Goal: Information Seeking & Learning: Learn about a topic

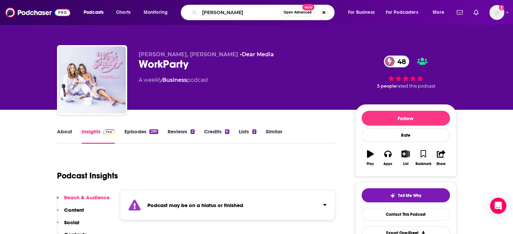
type input "[PERSON_NAME]"
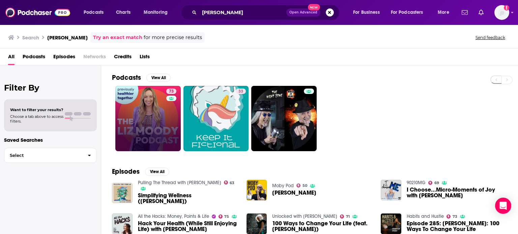
click at [171, 102] on div "73" at bounding box center [172, 119] width 12 height 60
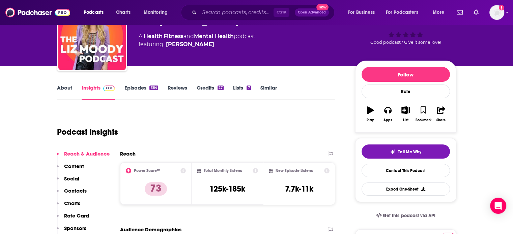
scroll to position [44, 0]
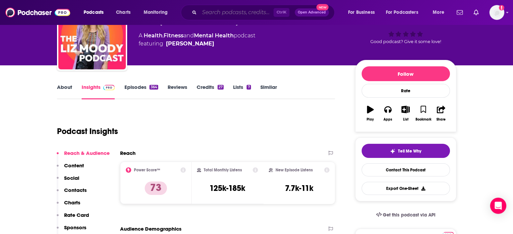
click at [256, 10] on input "Search podcasts, credits, & more..." at bounding box center [236, 12] width 74 height 11
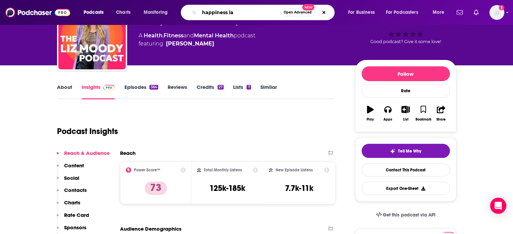
type input "happiness lab"
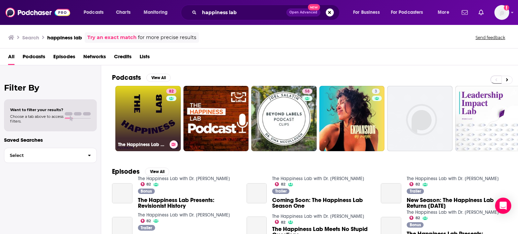
click at [139, 116] on link "82 The Happiness Lab with Dr. [PERSON_NAME]" at bounding box center [147, 118] width 65 height 65
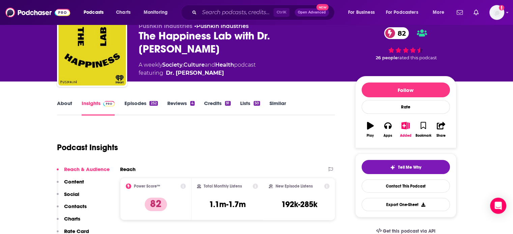
scroll to position [31, 0]
